Goal: Task Accomplishment & Management: Complete application form

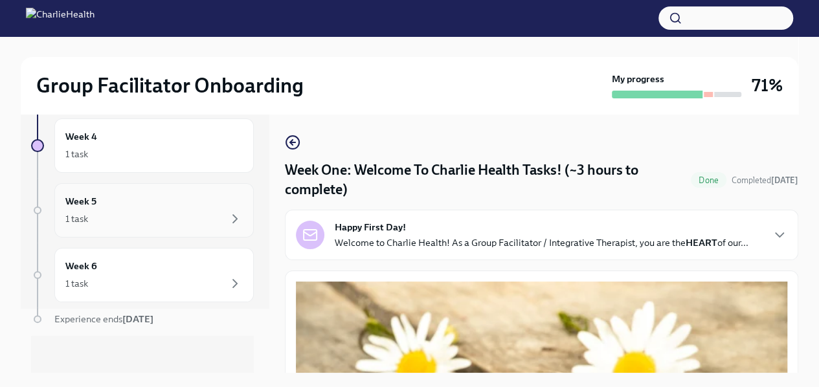
scroll to position [67, 0]
click at [166, 225] on div "Week 5 1 task" at bounding box center [153, 208] width 199 height 54
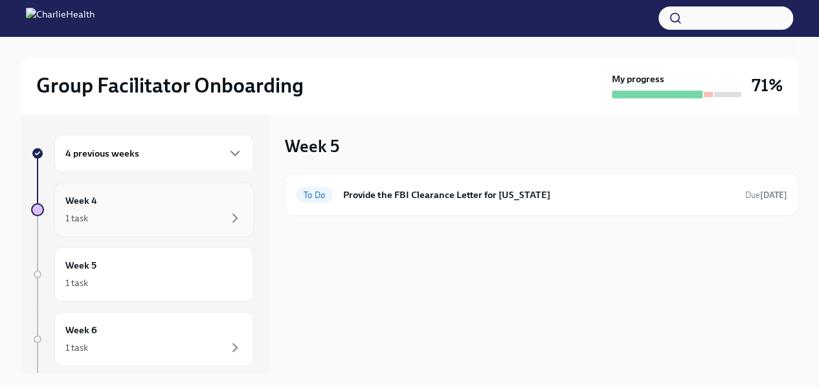
click at [165, 221] on div "1 task" at bounding box center [153, 218] width 177 height 16
click at [155, 335] on div "Week 6 1 task" at bounding box center [153, 339] width 177 height 32
click at [238, 143] on div "4 previous weeks" at bounding box center [153, 154] width 199 height 38
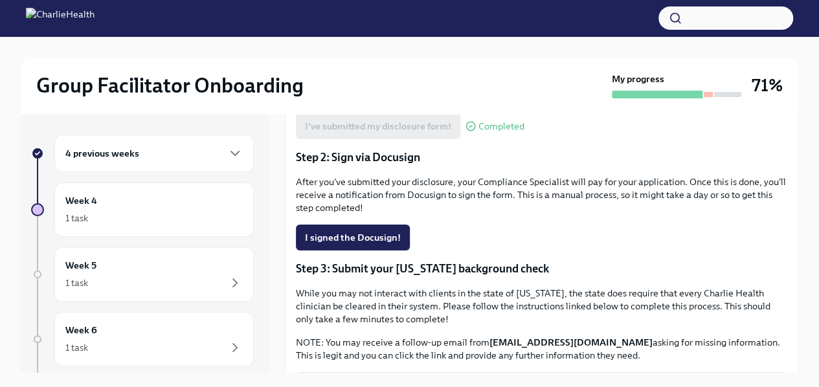
scroll to position [266, 0]
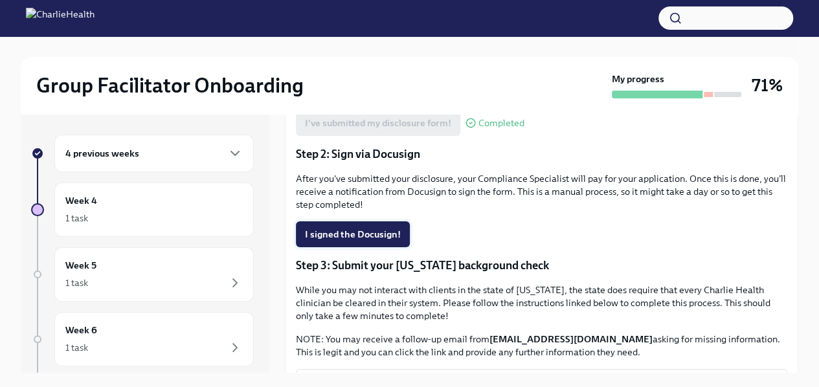
click at [341, 230] on span "I signed the Docusign!" at bounding box center [353, 234] width 96 height 13
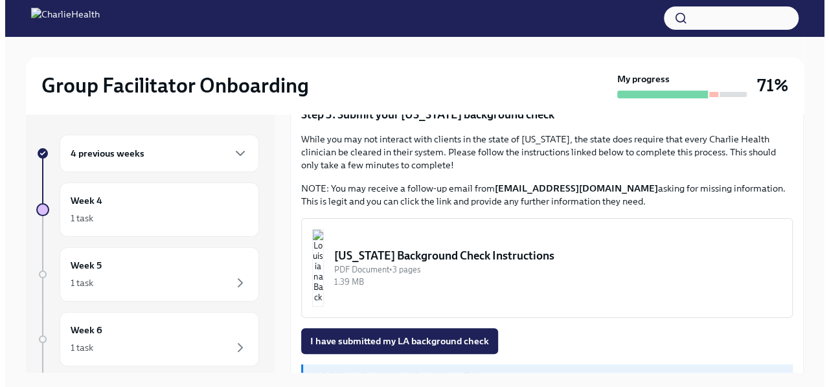
scroll to position [415, 0]
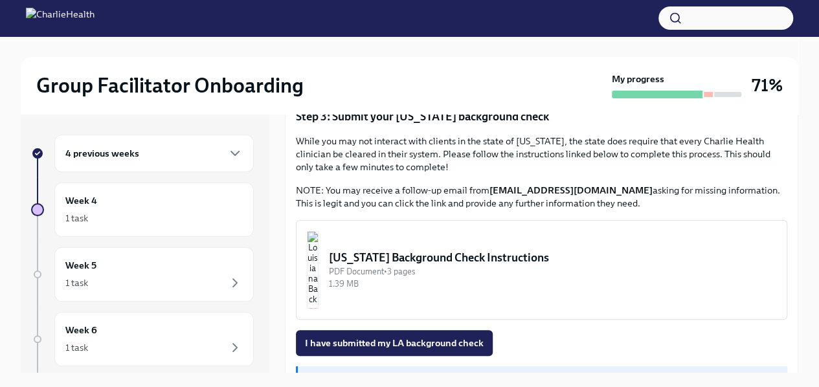
click at [444, 258] on div "Louisiana Background Check Instructions" at bounding box center [552, 258] width 447 height 16
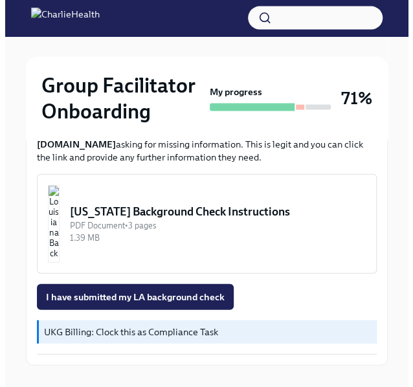
scroll to position [646, 0]
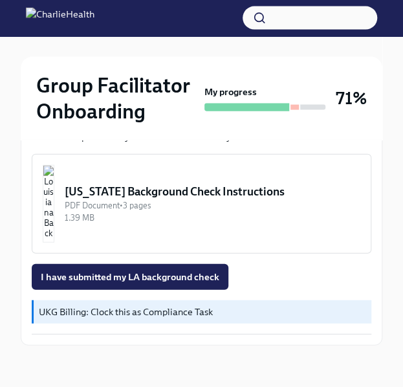
click at [172, 197] on div "Louisiana Background Check Instructions" at bounding box center [213, 192] width 296 height 16
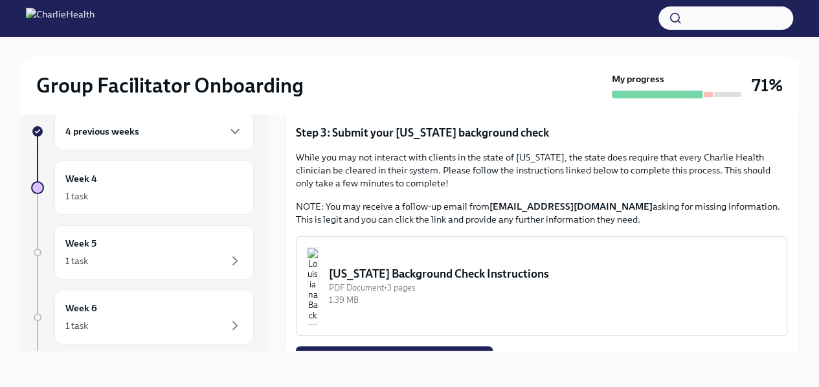
scroll to position [453, 0]
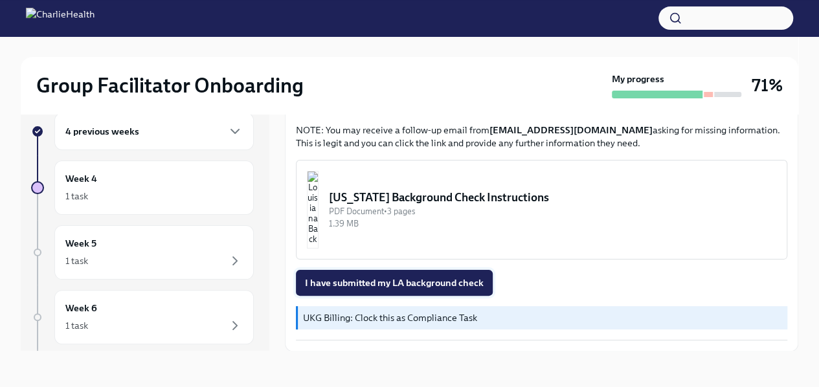
click at [420, 280] on span "I have submitted my LA background check" at bounding box center [394, 282] width 179 height 13
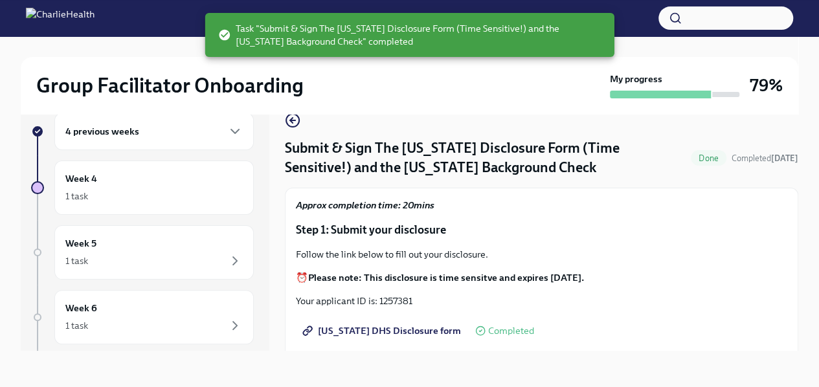
scroll to position [0, 0]
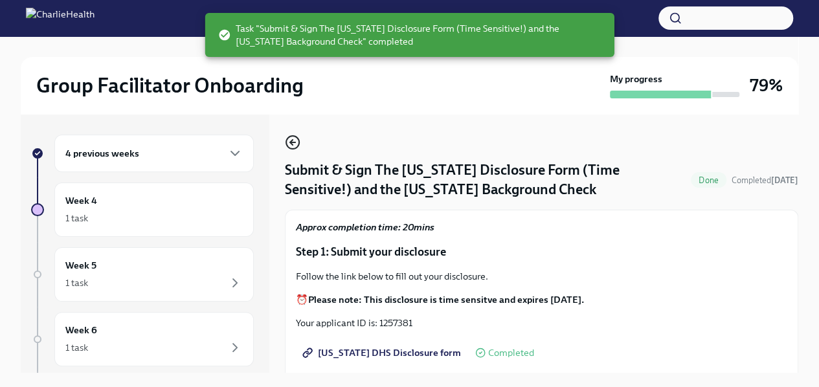
click at [294, 144] on icon "button" at bounding box center [293, 143] width 16 height 16
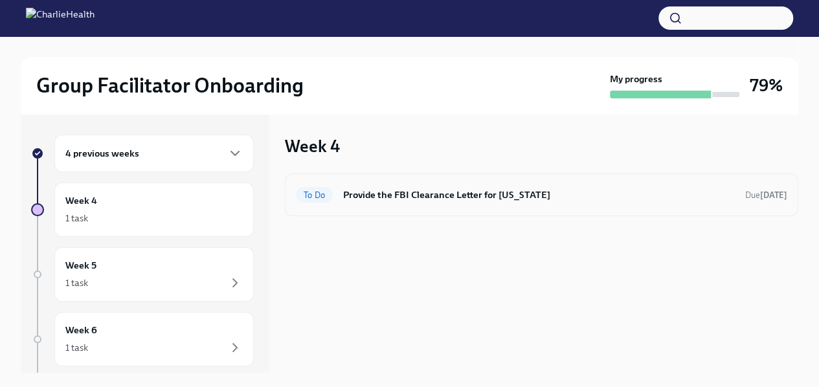
click at [396, 194] on h6 "Provide the FBI Clearance Letter for [US_STATE]" at bounding box center [539, 195] width 392 height 14
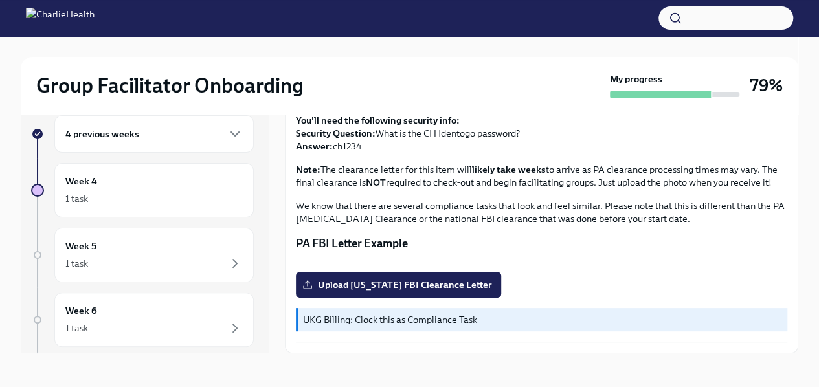
scroll to position [22, 0]
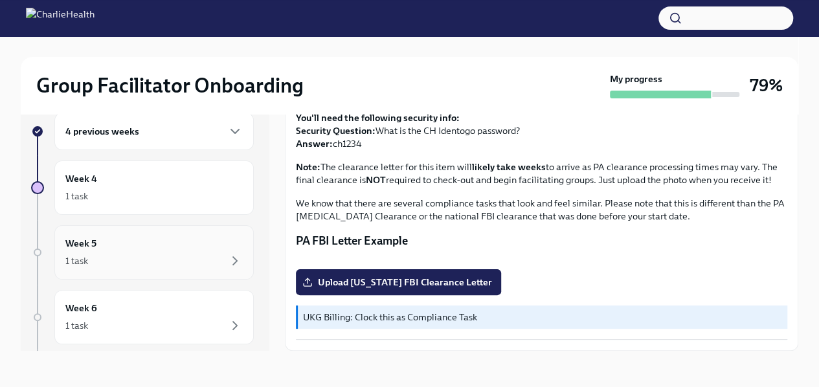
click at [161, 244] on div "Week 5 1 task" at bounding box center [153, 252] width 177 height 32
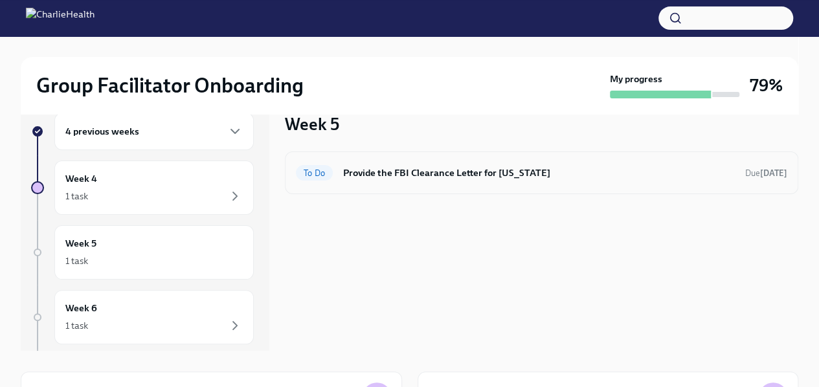
click at [506, 161] on div "To Do Provide the FBI Clearance Letter for Pennsylvania Due in 14 days" at bounding box center [541, 173] width 513 height 43
click at [506, 176] on h6 "Provide the FBI Clearance Letter for [US_STATE]" at bounding box center [539, 173] width 392 height 14
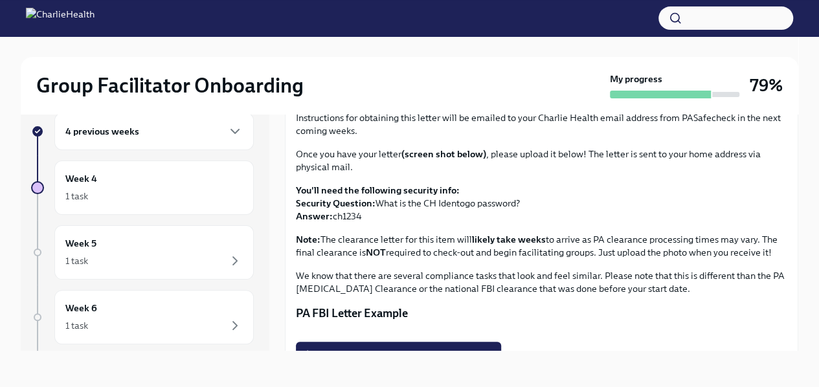
scroll to position [74, 0]
